Goal: Task Accomplishment & Management: Complete application form

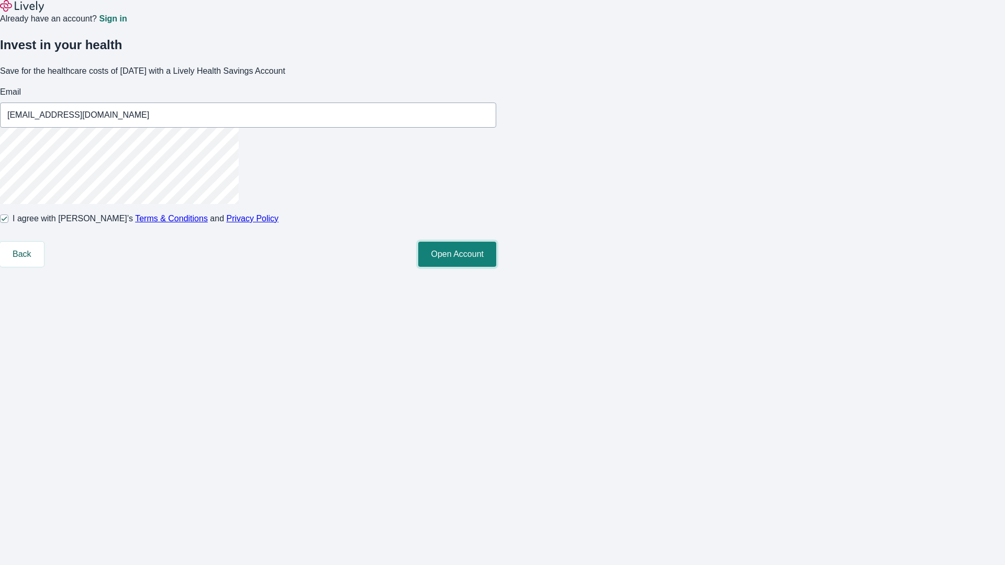
click at [496, 267] on button "Open Account" at bounding box center [457, 254] width 78 height 25
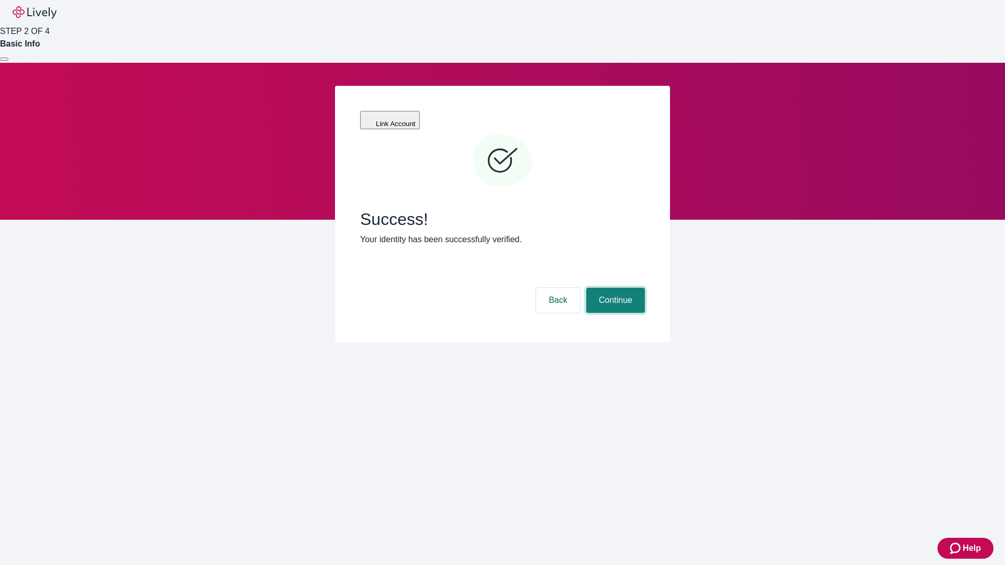
click at [614, 288] on button "Continue" at bounding box center [615, 300] width 59 height 25
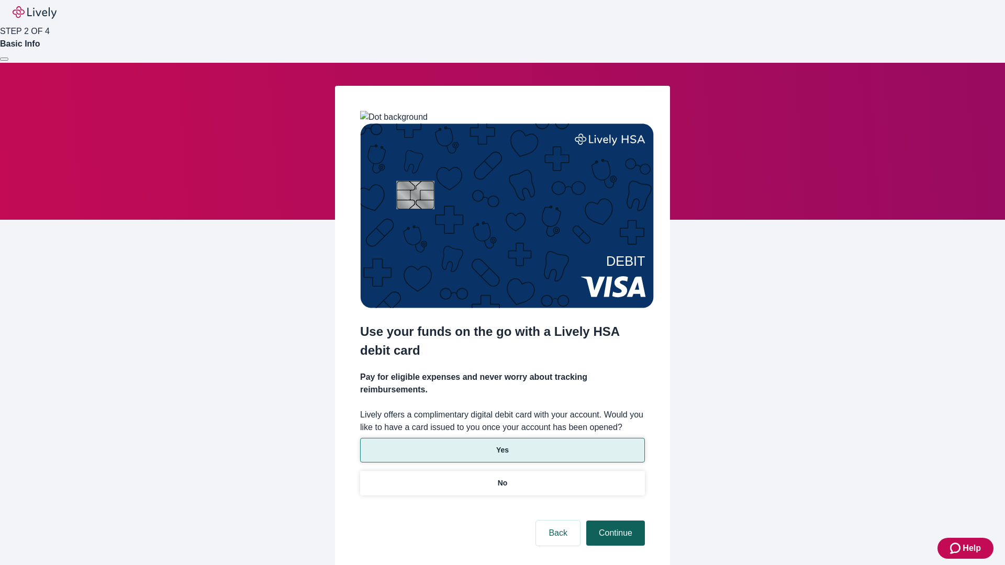
click at [502, 478] on p "No" at bounding box center [503, 483] width 10 height 11
click at [614, 521] on button "Continue" at bounding box center [615, 533] width 59 height 25
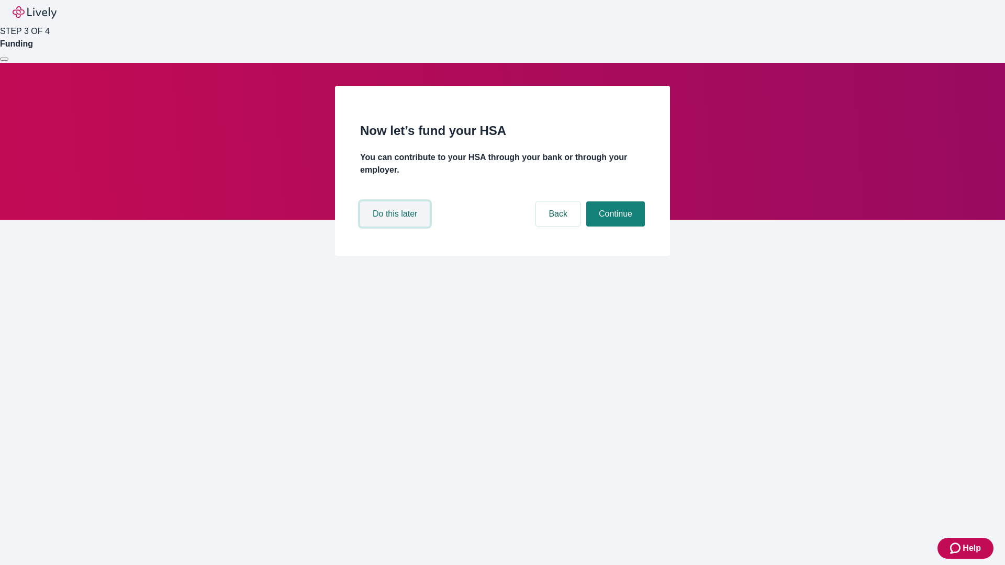
click at [396, 227] on button "Do this later" at bounding box center [395, 214] width 70 height 25
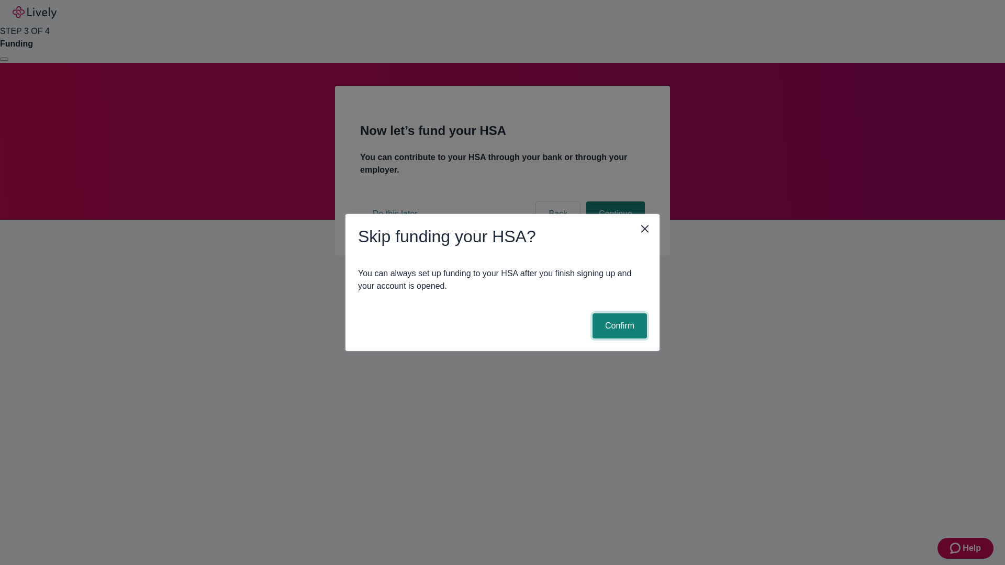
click at [618, 326] on button "Confirm" at bounding box center [620, 326] width 54 height 25
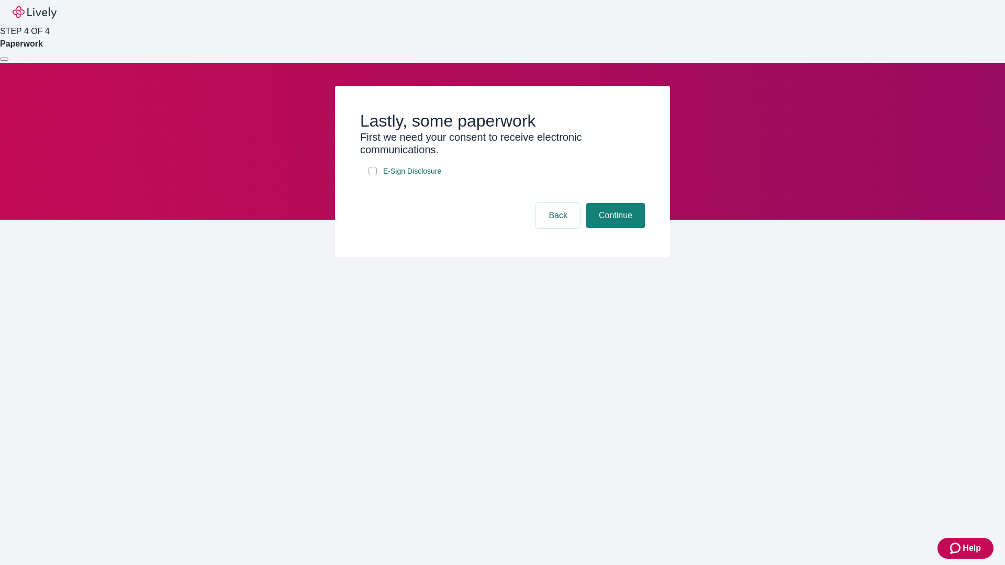
click at [373, 175] on input "E-Sign Disclosure" at bounding box center [373, 171] width 8 height 8
checkbox input "true"
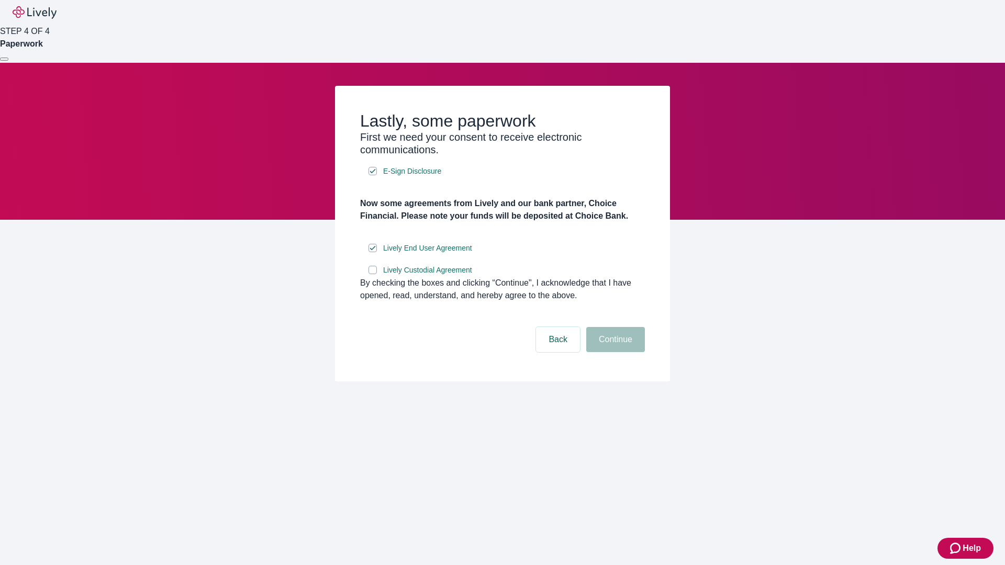
click at [373, 274] on input "Lively Custodial Agreement" at bounding box center [373, 270] width 8 height 8
checkbox input "true"
click at [614, 352] on button "Continue" at bounding box center [615, 339] width 59 height 25
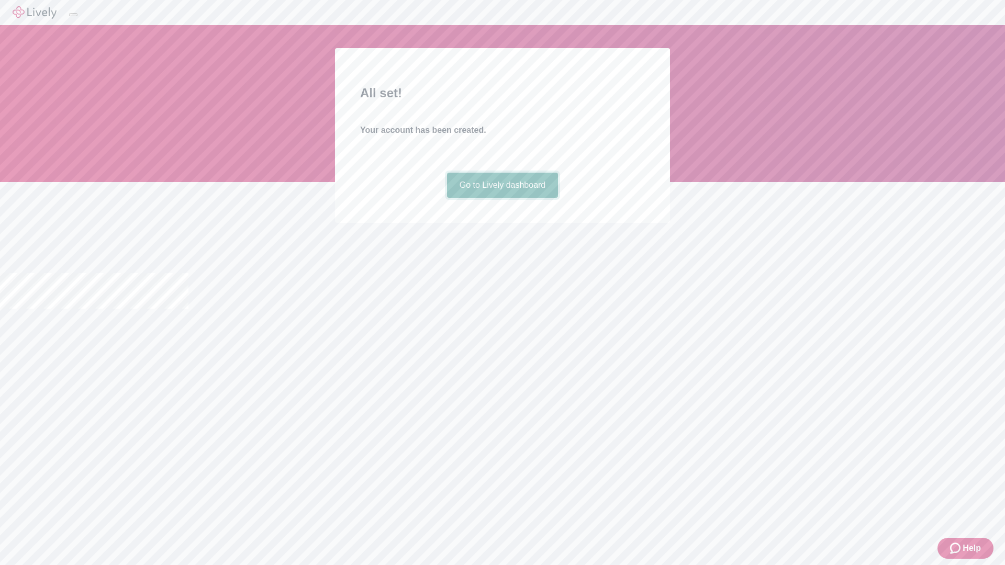
click at [502, 198] on link "Go to Lively dashboard" at bounding box center [503, 185] width 112 height 25
